Goal: Find specific page/section: Find specific page/section

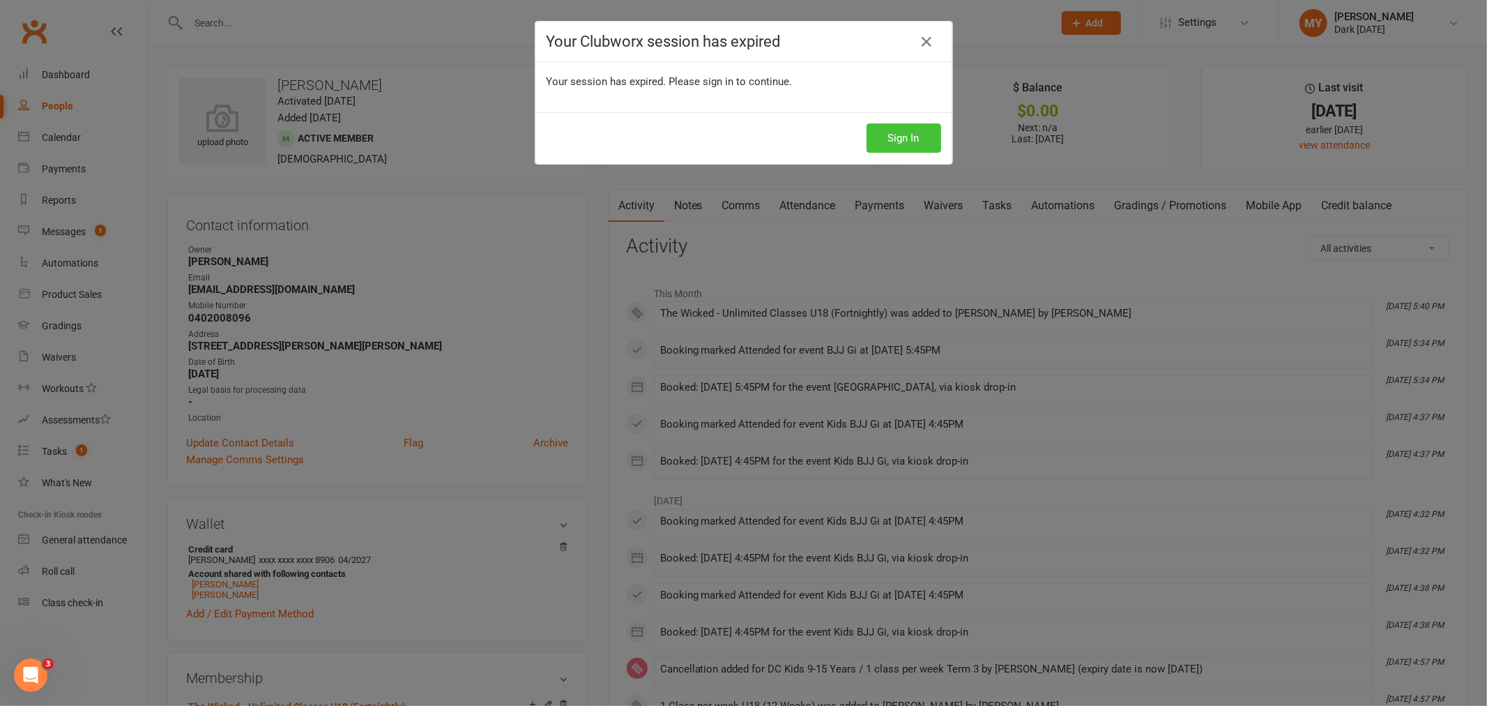
click at [895, 135] on button "Sign In" at bounding box center [904, 137] width 75 height 29
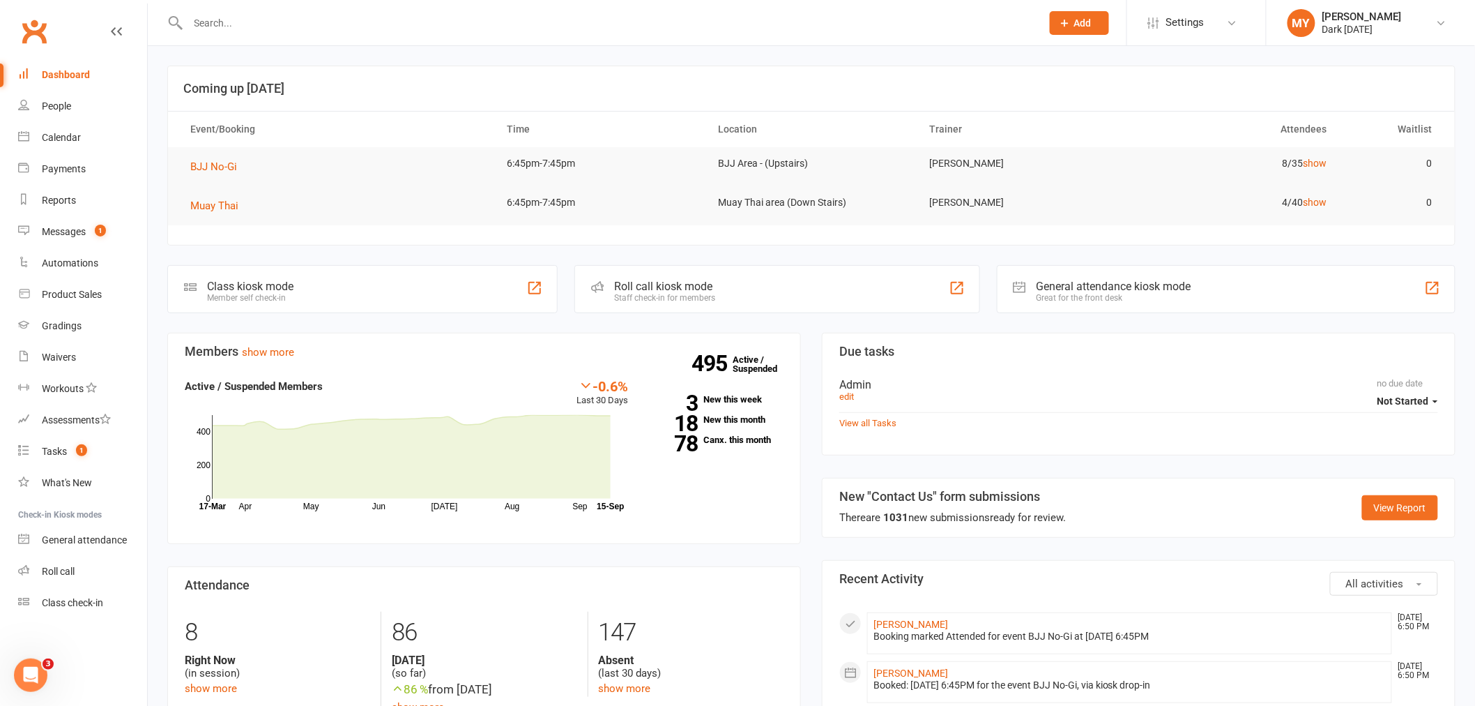
drag, startPoint x: 213, startPoint y: 28, endPoint x: 205, endPoint y: 28, distance: 7.7
click at [208, 28] on input "text" at bounding box center [608, 23] width 848 height 20
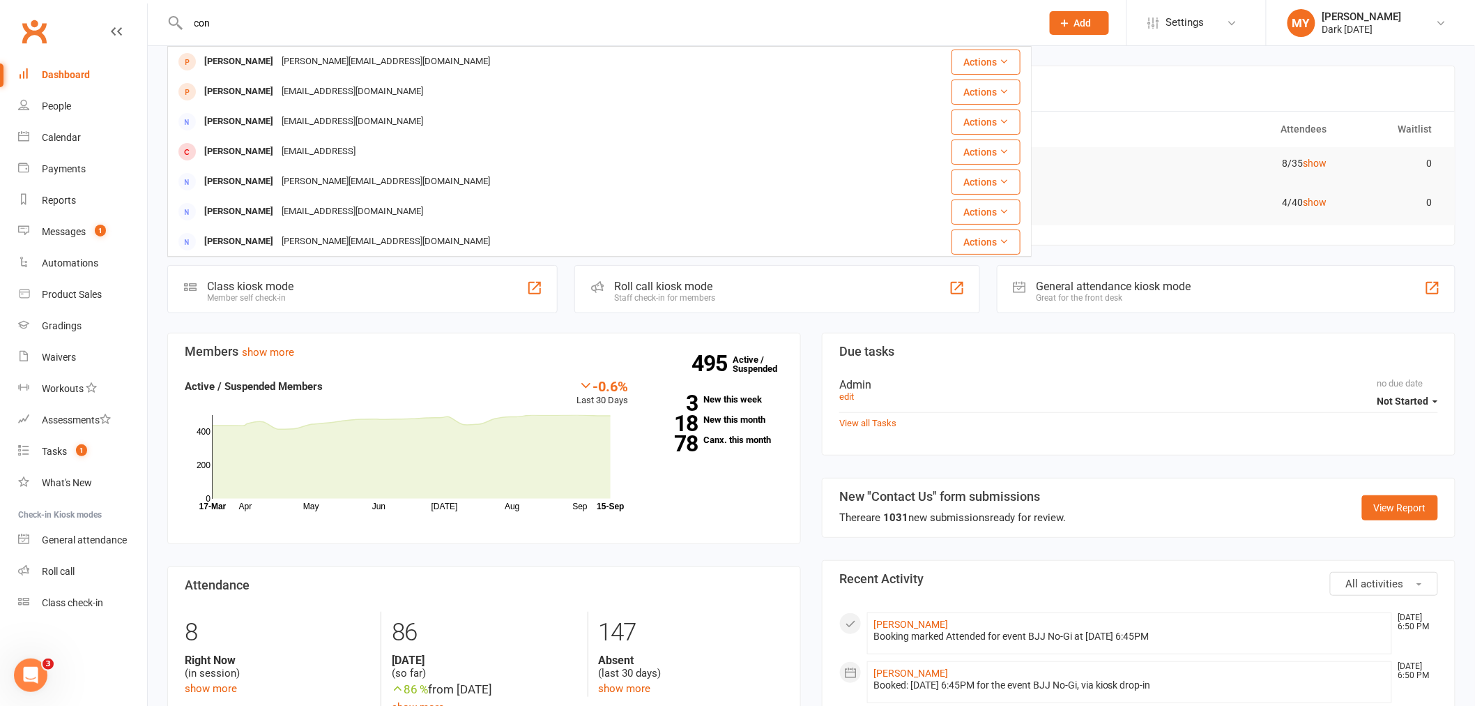
drag, startPoint x: 233, startPoint y: 17, endPoint x: 169, endPoint y: 23, distance: 63.8
click at [169, 23] on div "con [PERSON_NAME] [PERSON_NAME][EMAIL_ADDRESS][DOMAIN_NAME] Actions [PERSON_NAM…" at bounding box center [599, 22] width 865 height 45
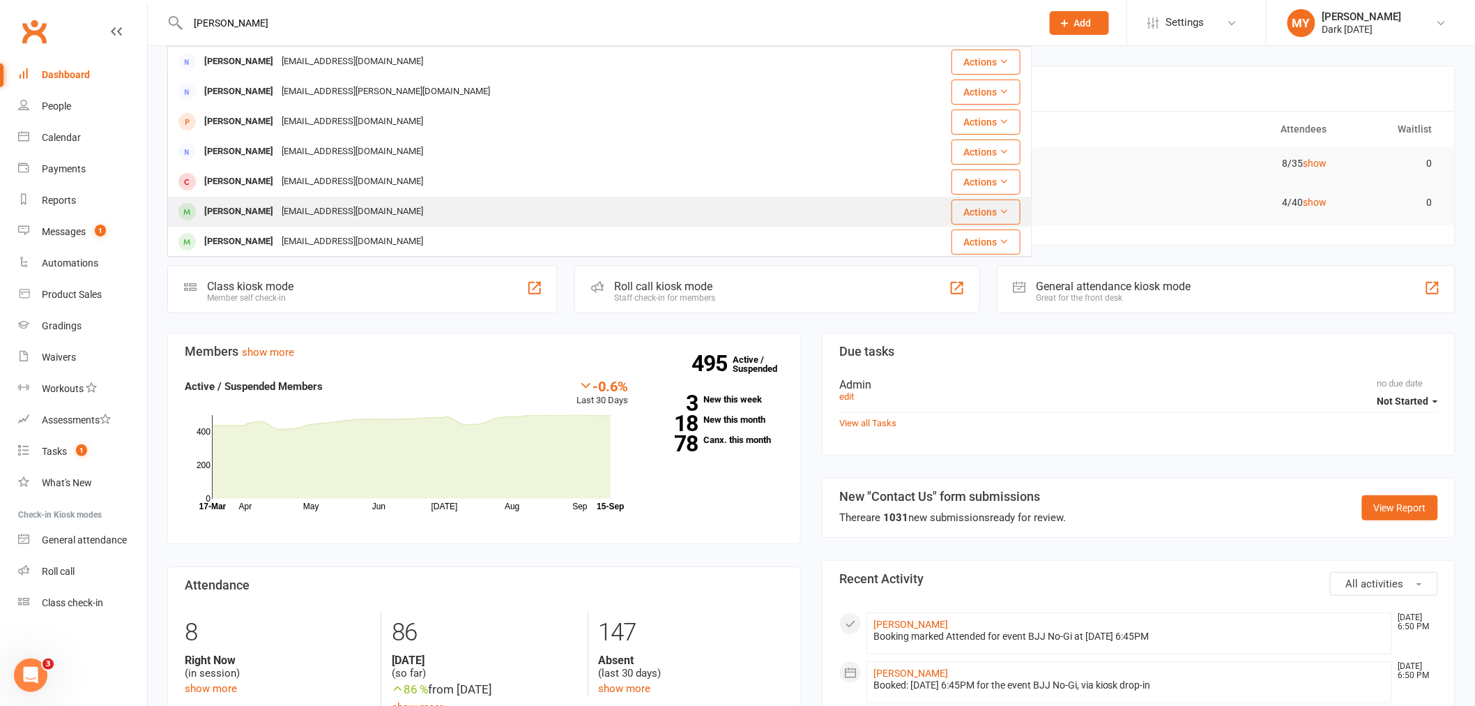
type input "[PERSON_NAME]"
click at [262, 220] on div "[PERSON_NAME]" at bounding box center [238, 212] width 77 height 20
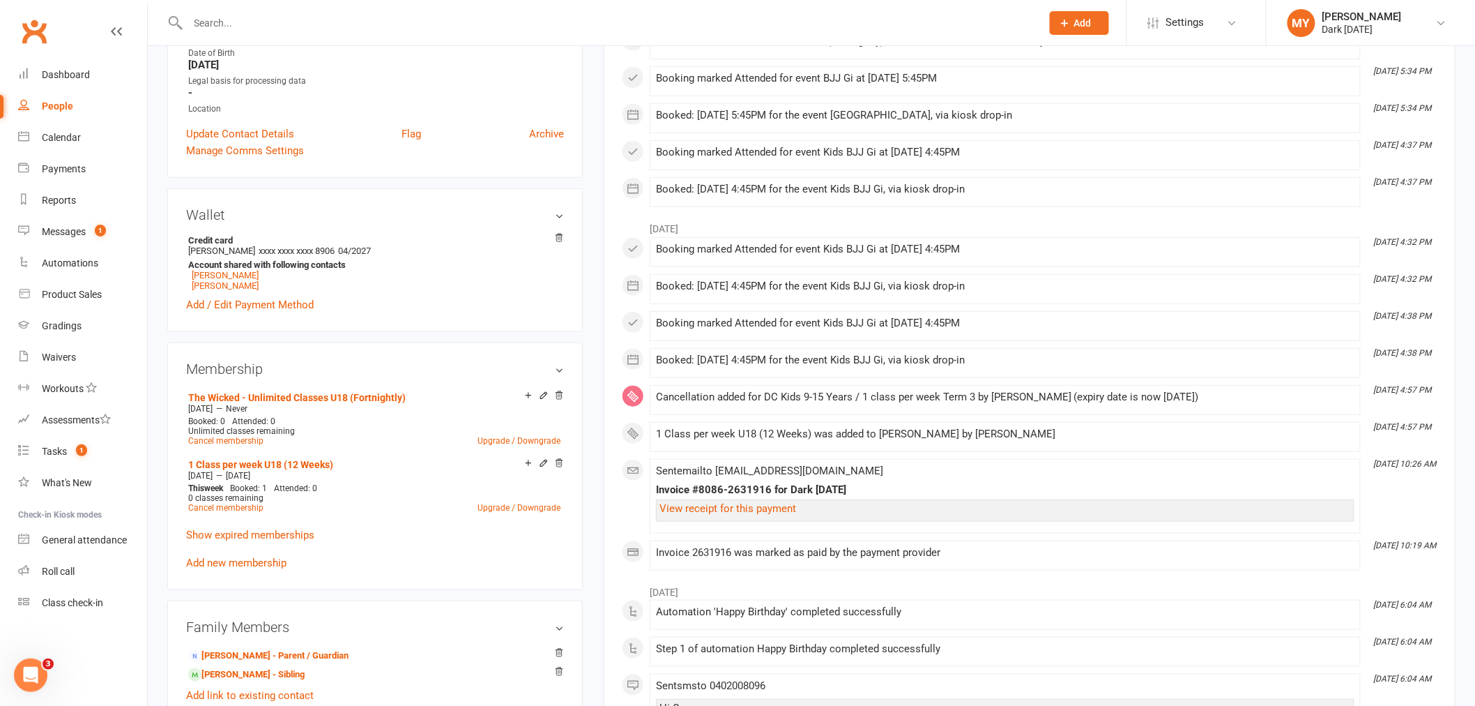
scroll to position [310, 0]
click at [273, 398] on link "The Wicked - Unlimited Classes U18 (Fortnightly)" at bounding box center [297, 396] width 218 height 11
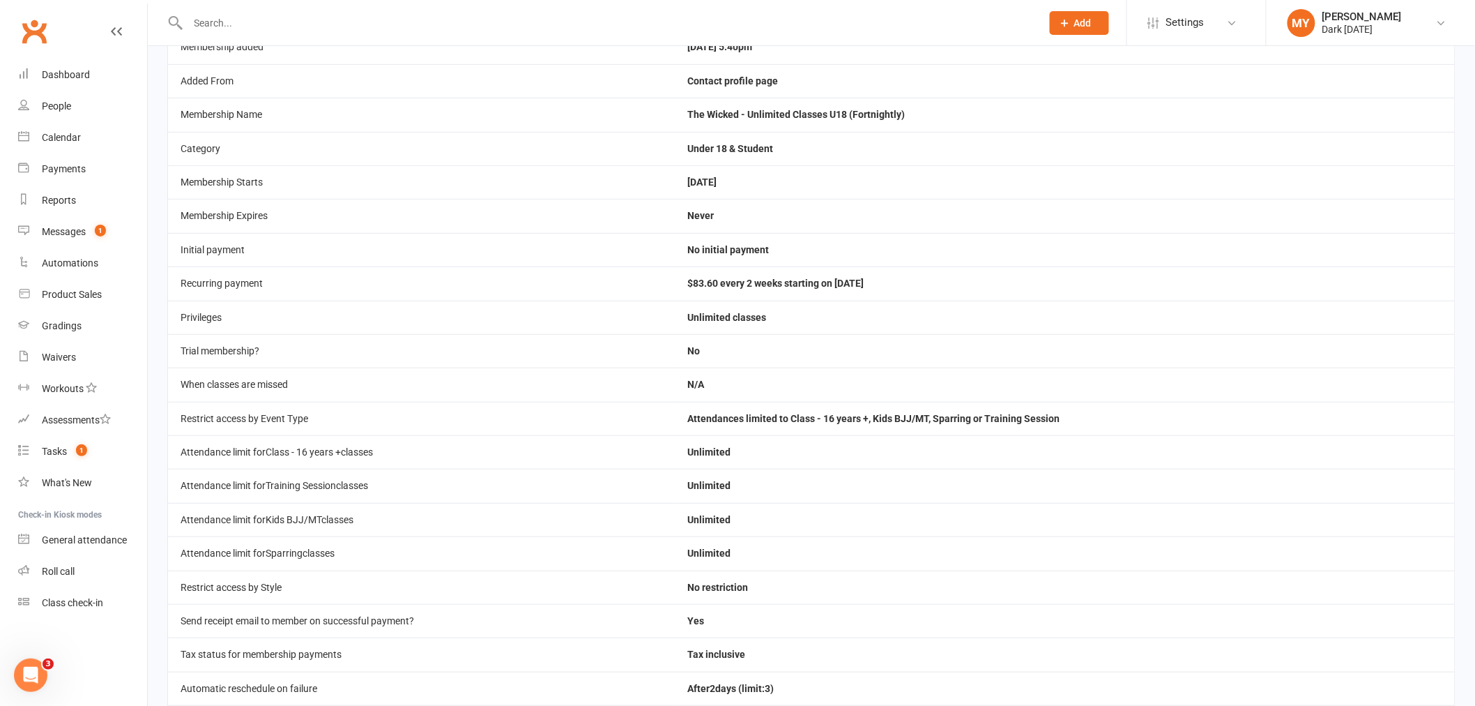
scroll to position [229, 0]
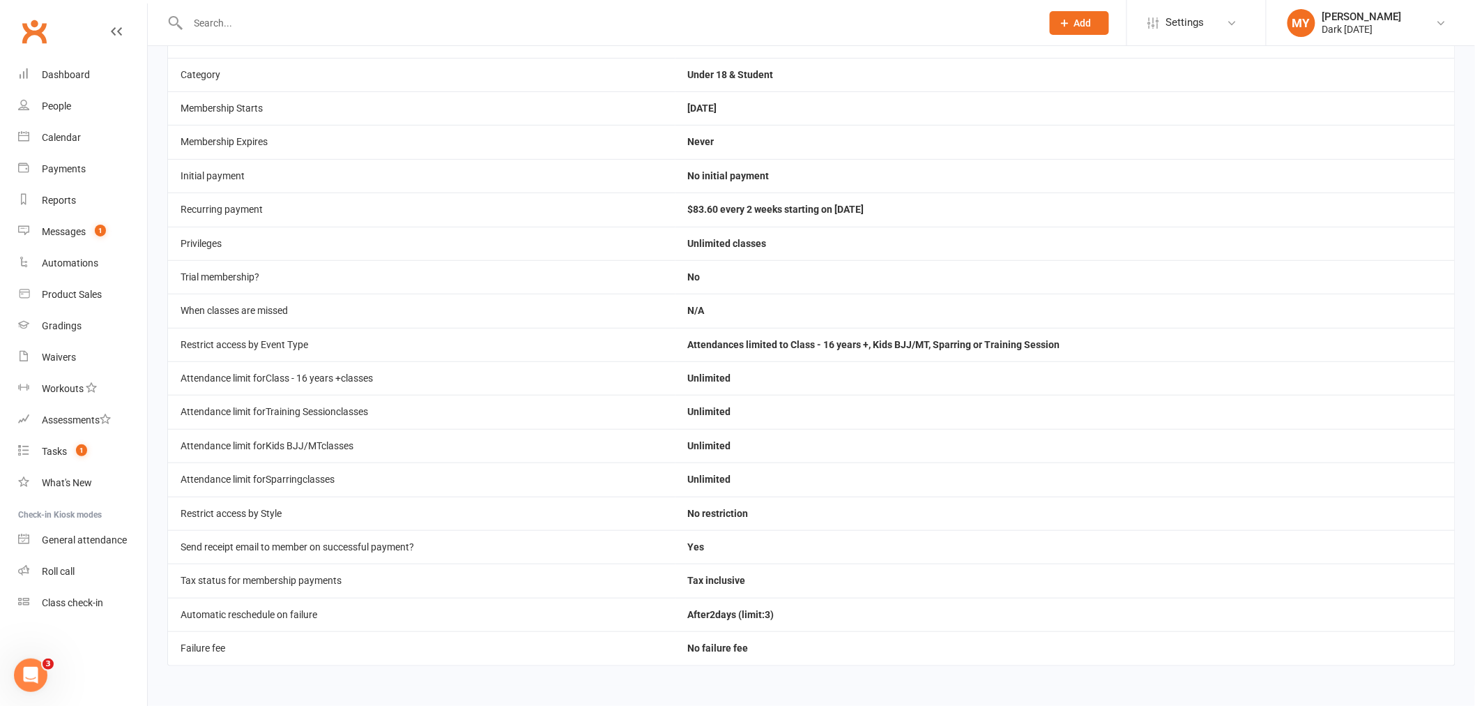
drag, startPoint x: 916, startPoint y: 206, endPoint x: 693, endPoint y: 211, distance: 223.2
click at [693, 211] on td "$83.60 every 2 weeks starting on [DATE]" at bounding box center [1066, 208] width 780 height 33
copy td "$83.60 every 2 weeks starting on [DATE]"
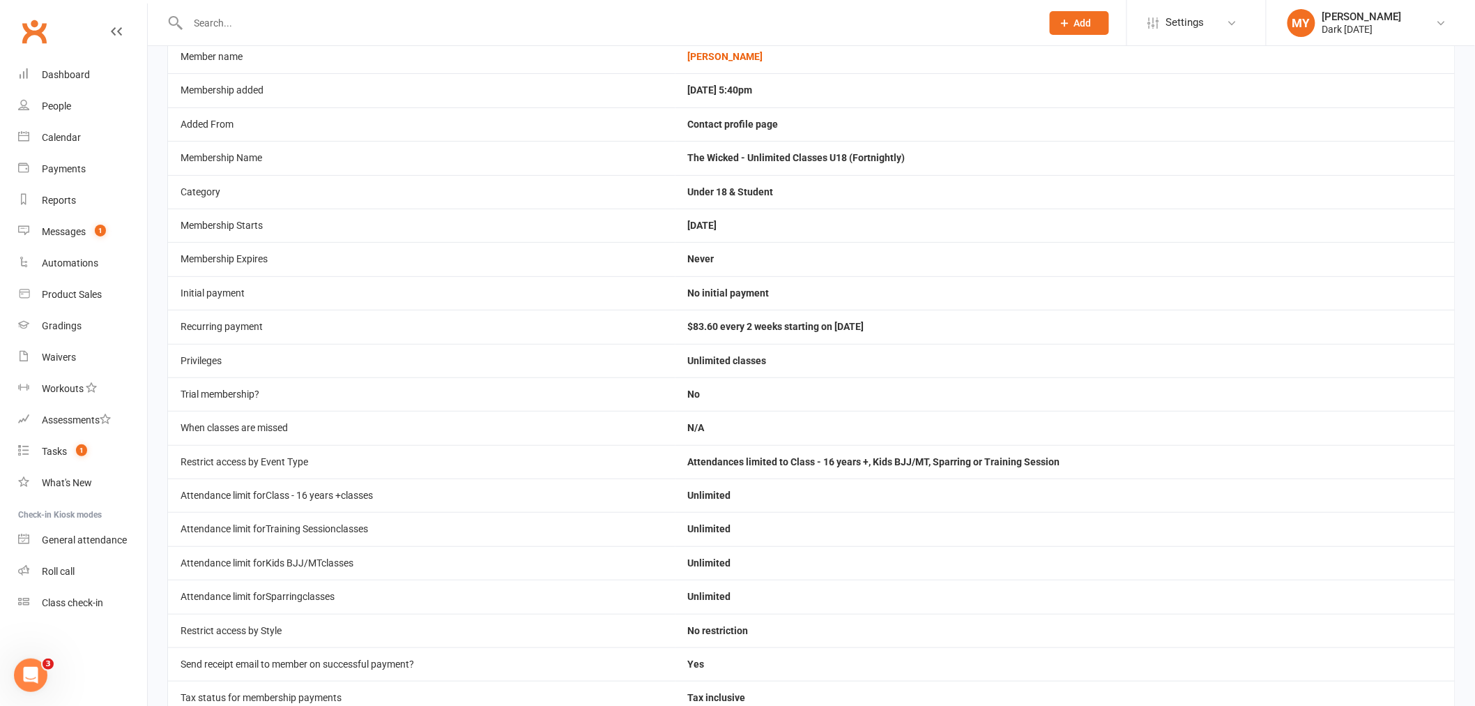
scroll to position [0, 0]
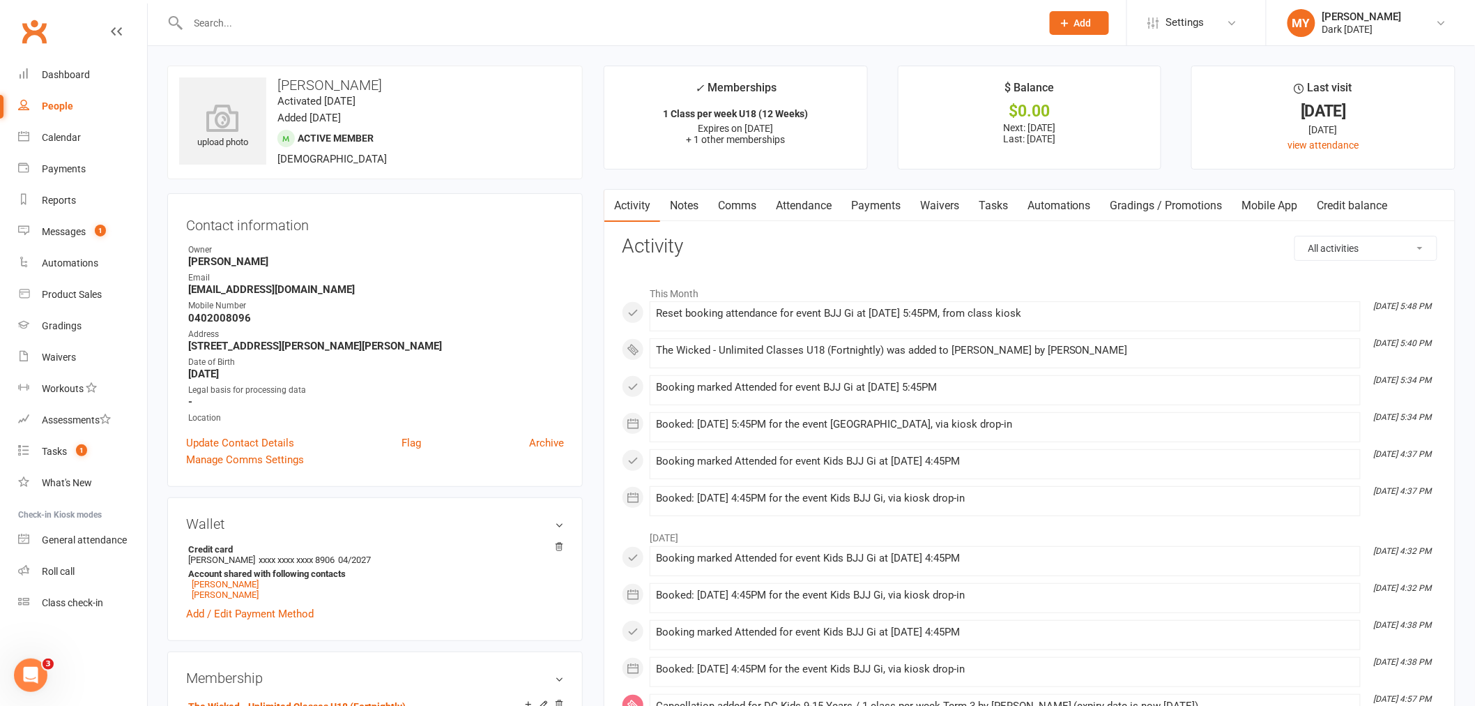
click at [893, 206] on link "Payments" at bounding box center [876, 206] width 69 height 32
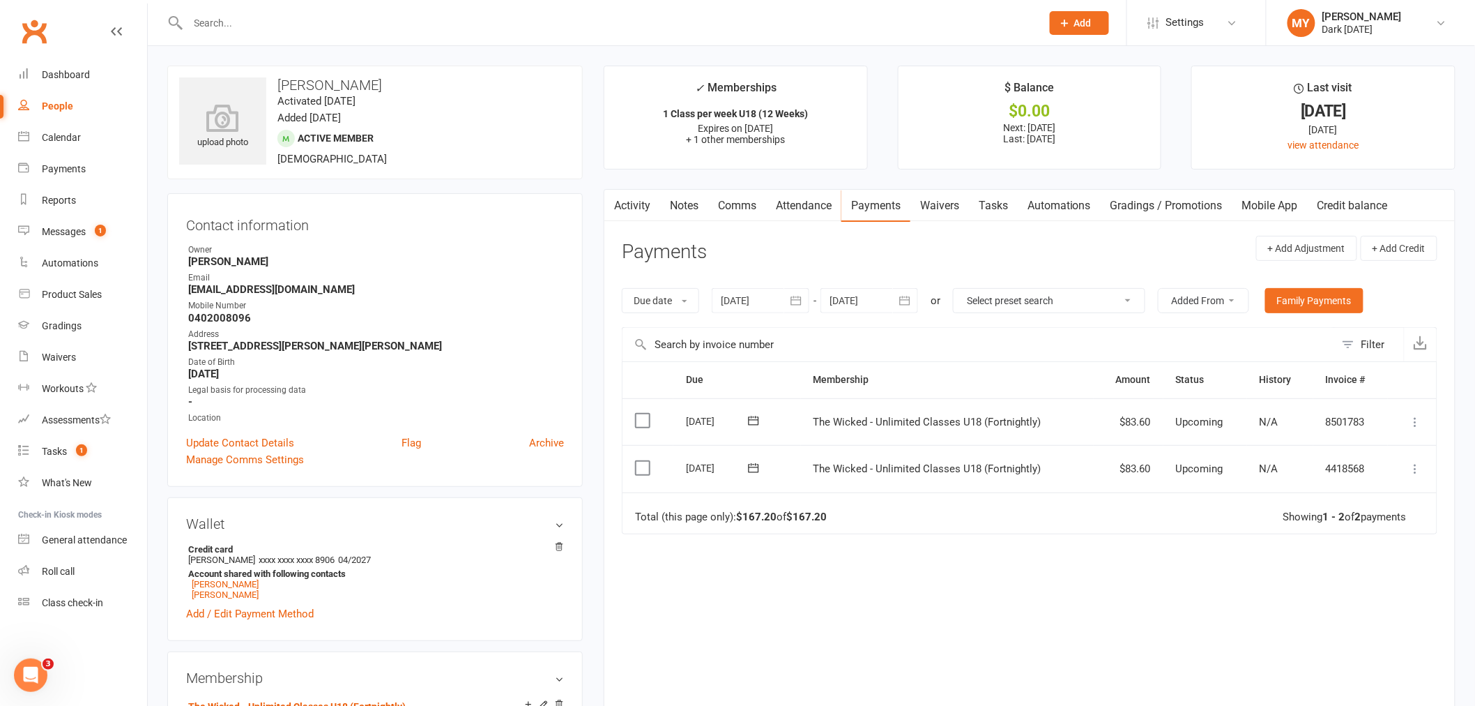
click at [763, 303] on div at bounding box center [761, 300] width 98 height 25
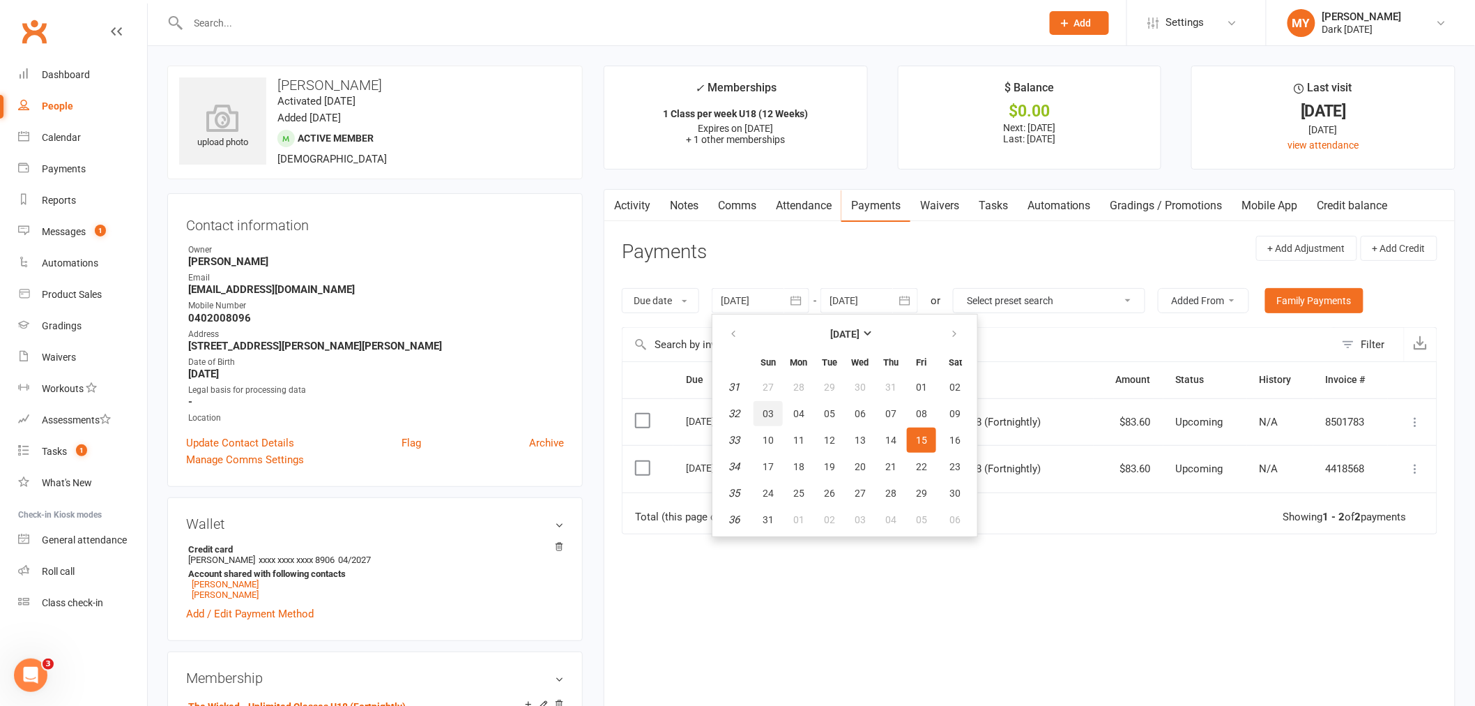
click at [771, 408] on span "03" at bounding box center [768, 413] width 11 height 11
type input "[DATE]"
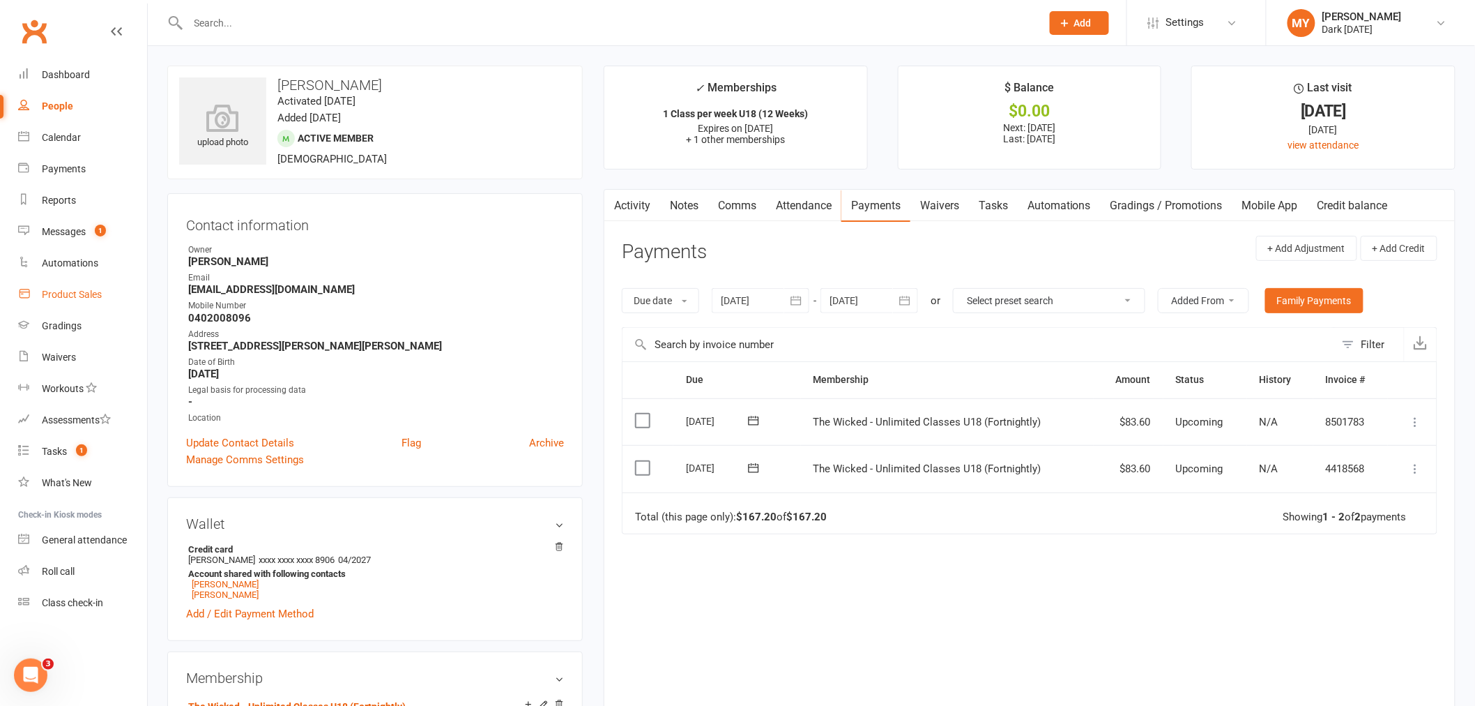
click at [73, 298] on div "Product Sales" at bounding box center [72, 294] width 60 height 11
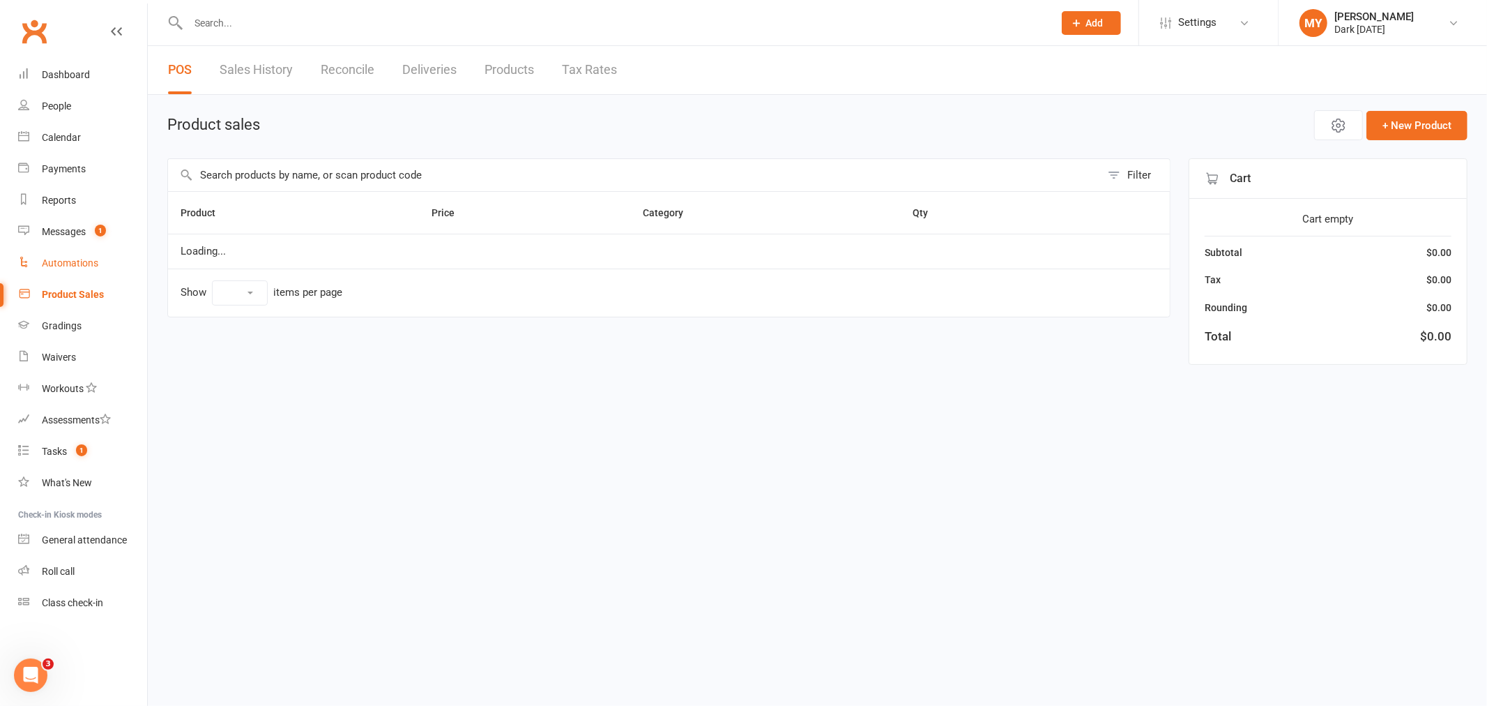
select select "100"
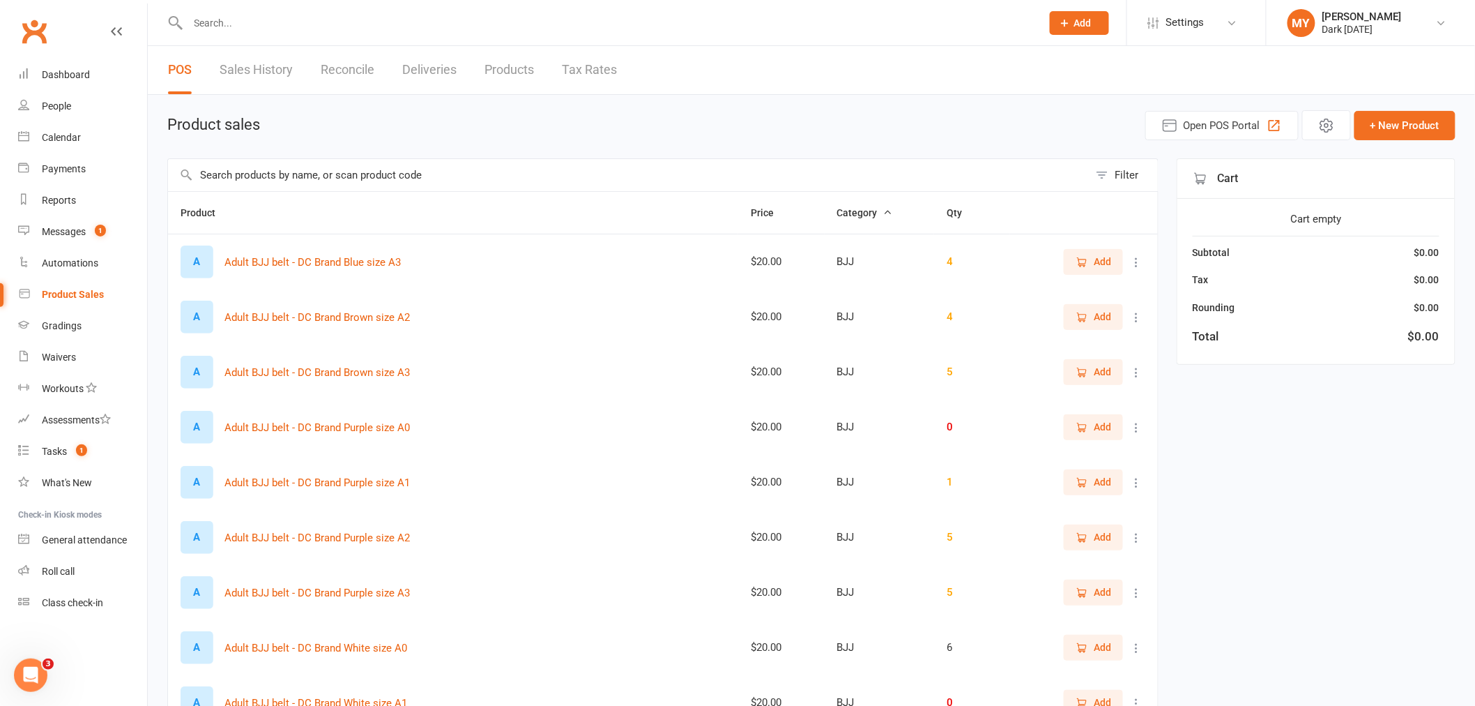
click at [293, 183] on input "text" at bounding box center [628, 175] width 921 height 32
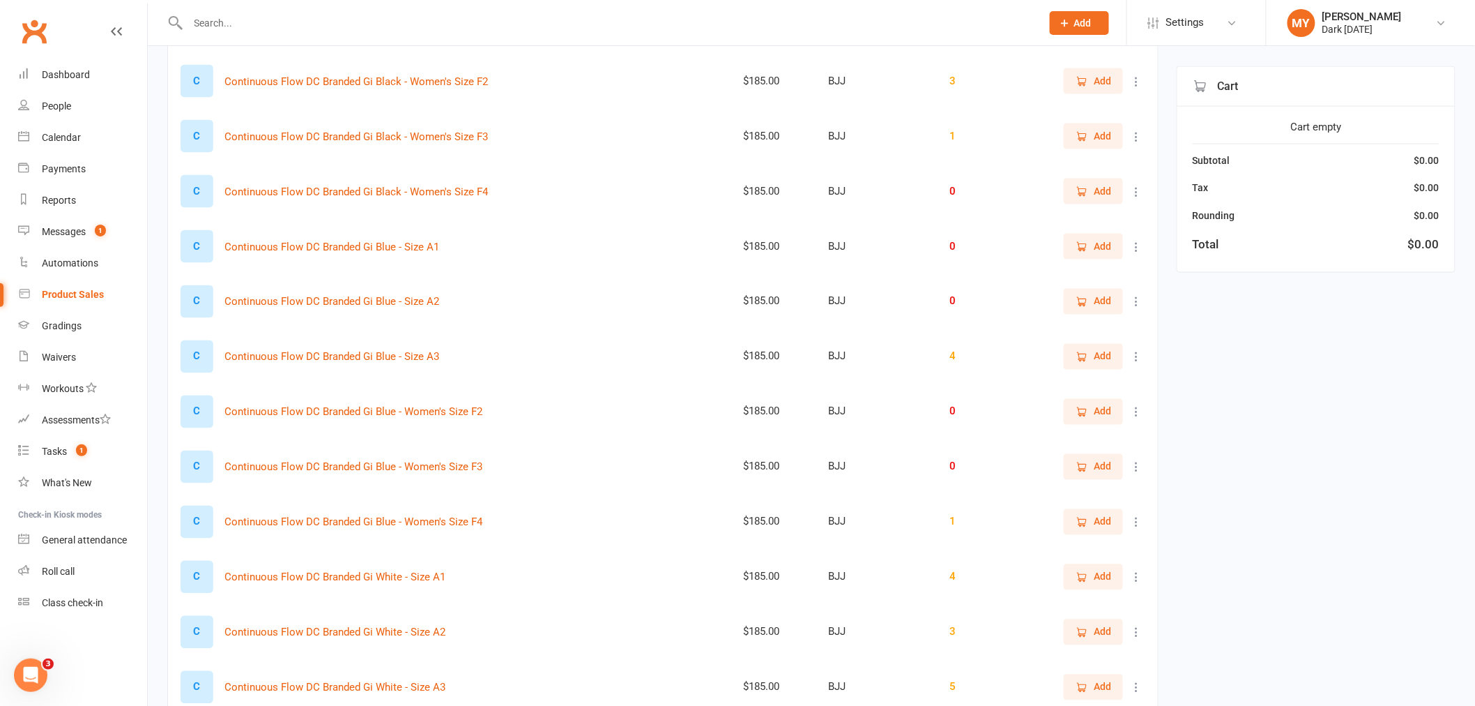
scroll to position [852, 0]
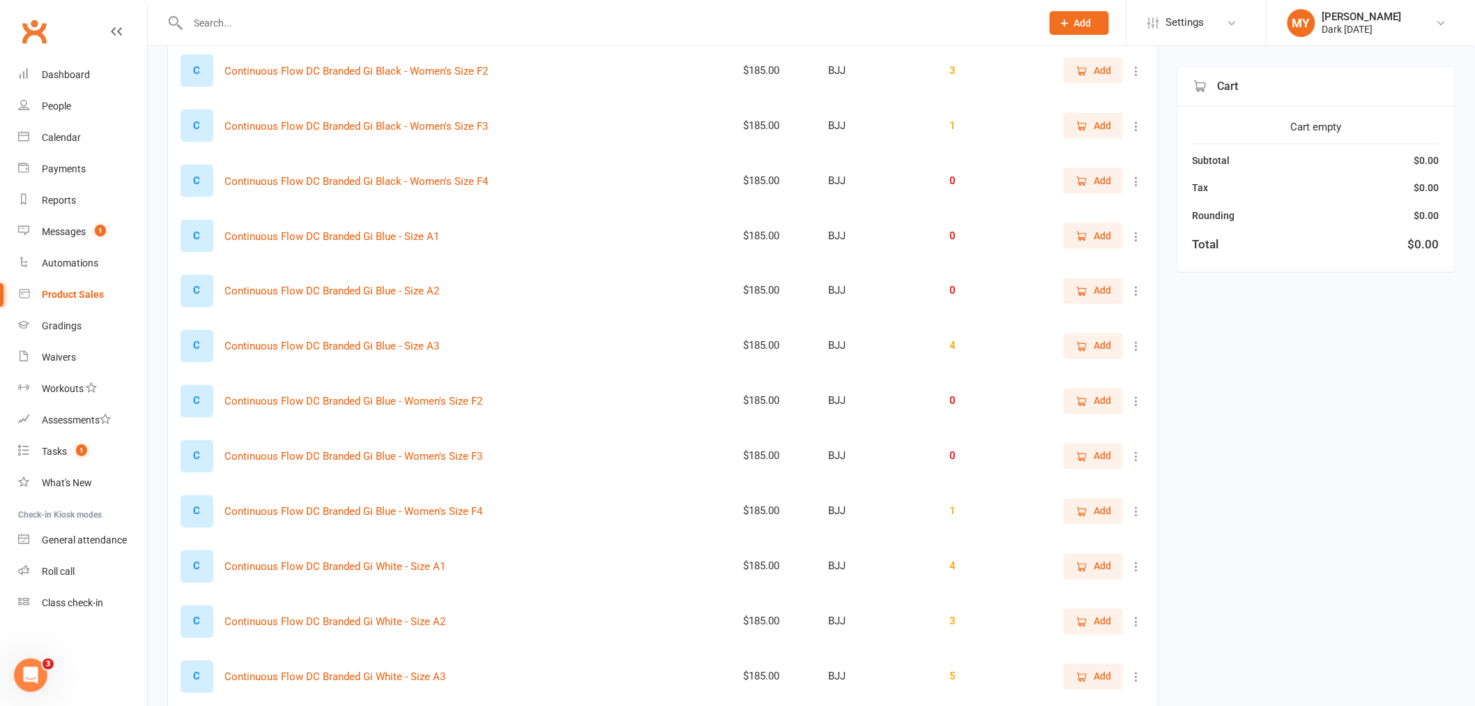
type input "gi"
click at [226, 14] on input "text" at bounding box center [608, 23] width 848 height 20
paste input "[PHONE_NUMBER]"
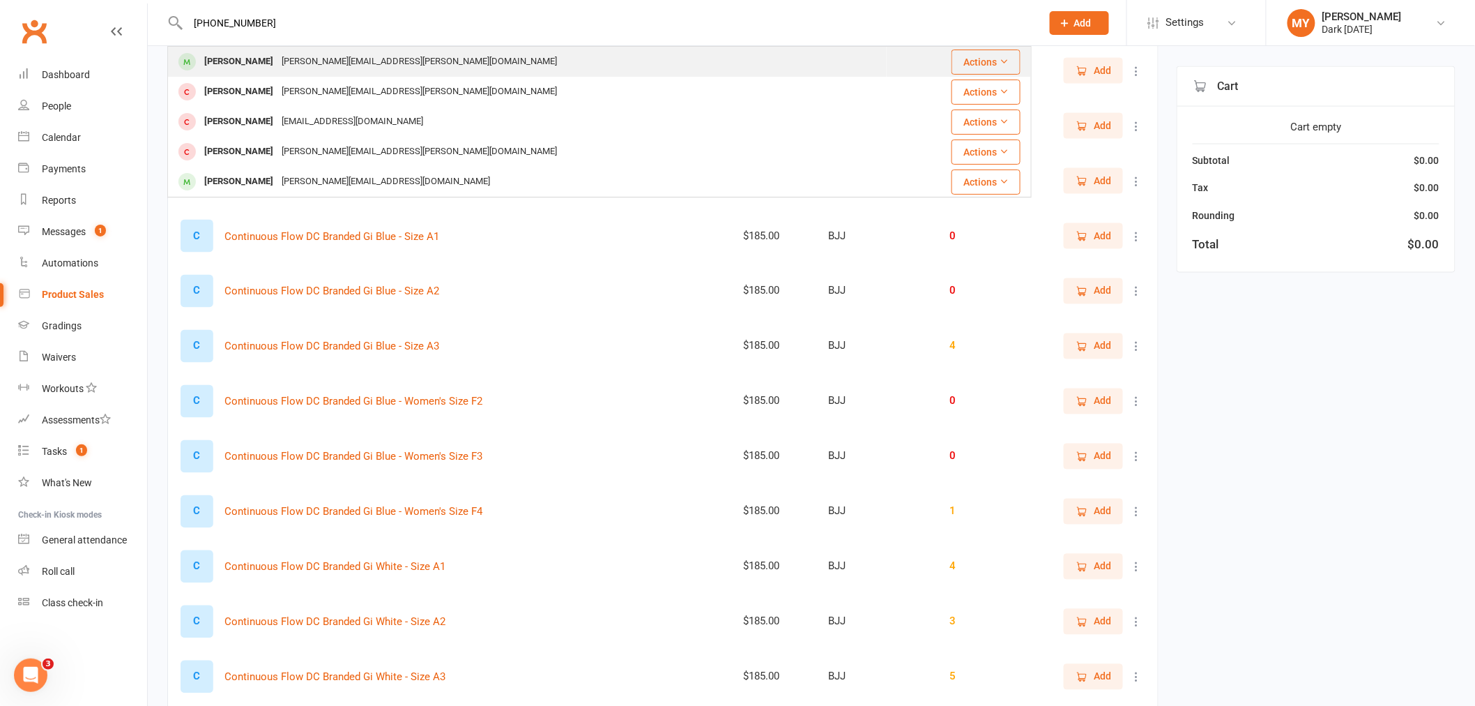
type input "[PHONE_NUMBER]"
click at [328, 66] on div "[PERSON_NAME][EMAIL_ADDRESS][PERSON_NAME][DOMAIN_NAME]" at bounding box center [420, 62] width 284 height 20
